Goal: Information Seeking & Learning: Learn about a topic

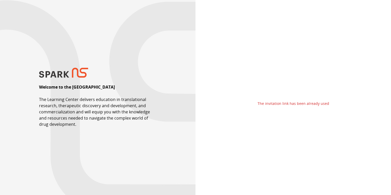
click at [64, 74] on img at bounding box center [63, 73] width 49 height 10
click at [64, 90] on p "Welcome to the [GEOGRAPHIC_DATA]" at bounding box center [77, 87] width 76 height 6
click at [100, 90] on p "Welcome to the [GEOGRAPHIC_DATA]" at bounding box center [77, 87] width 76 height 6
click at [97, 107] on p "The Learning Center delivers education in translational research, therapeutic d…" at bounding box center [97, 112] width 117 height 31
click at [97, 78] on div "Welcome to the SPARK NS Learning Center The Learning Center delivers education …" at bounding box center [98, 97] width 196 height 195
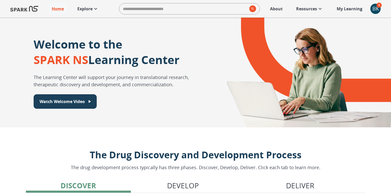
click at [193, 8] on input "search" at bounding box center [183, 9] width 128 height 10
type input "**********"
